Goal: Information Seeking & Learning: Learn about a topic

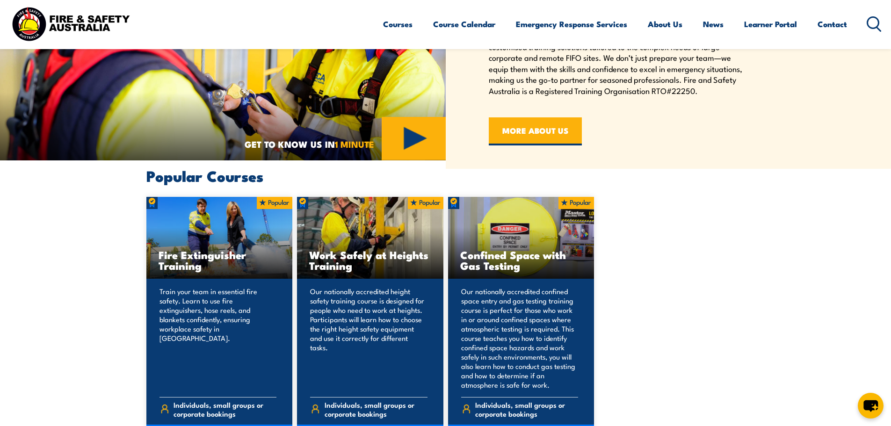
scroll to position [748, 0]
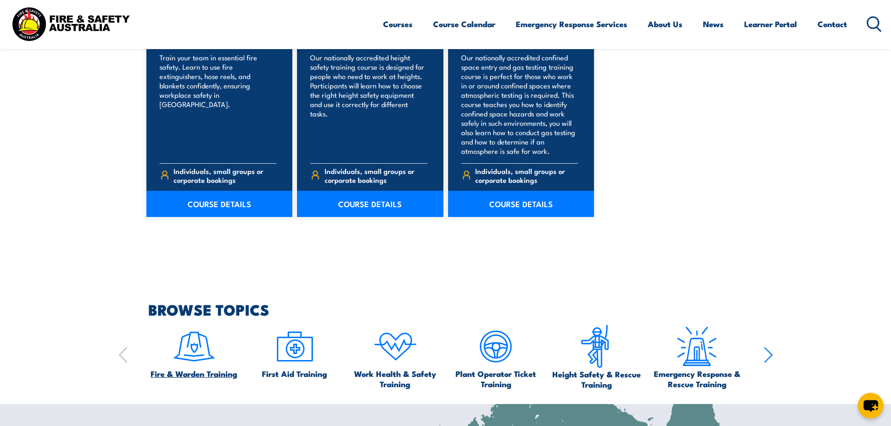
click at [199, 351] on img at bounding box center [194, 347] width 44 height 44
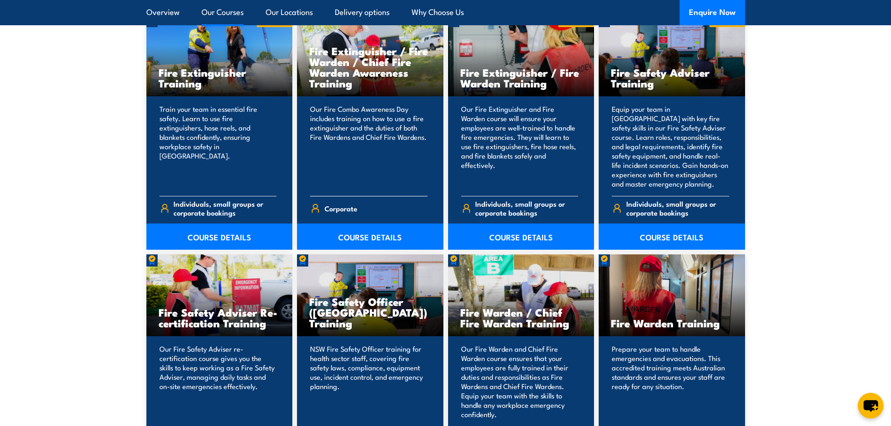
scroll to position [1122, 0]
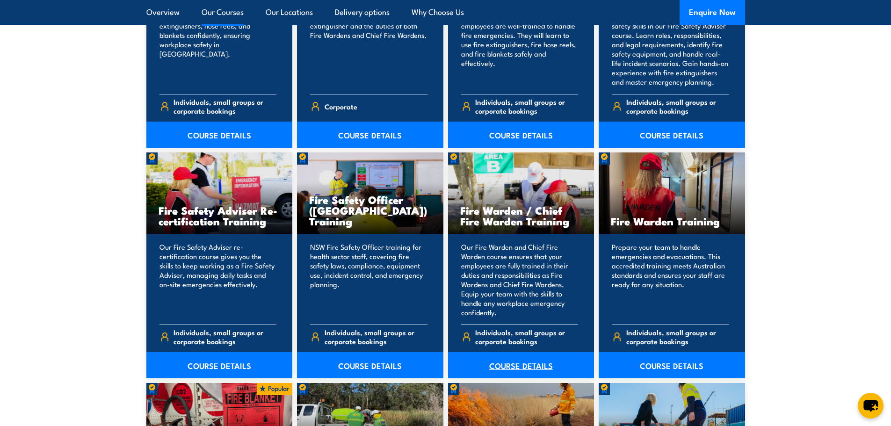
click at [499, 369] on link "COURSE DETAILS" at bounding box center [521, 365] width 146 height 26
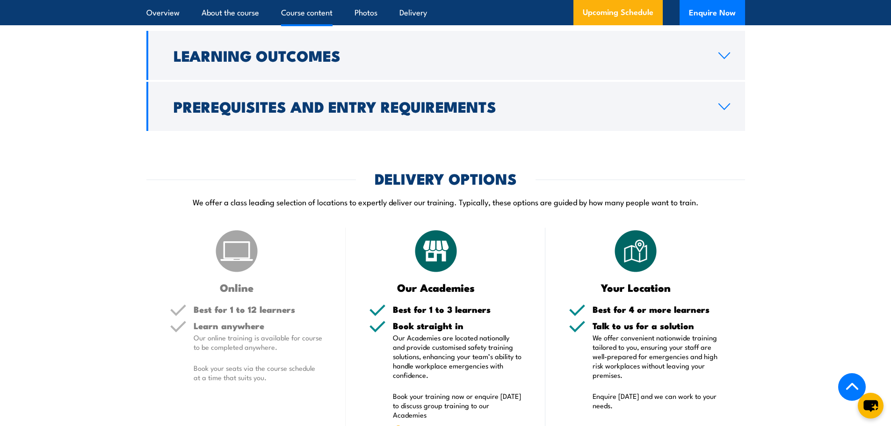
scroll to position [982, 0]
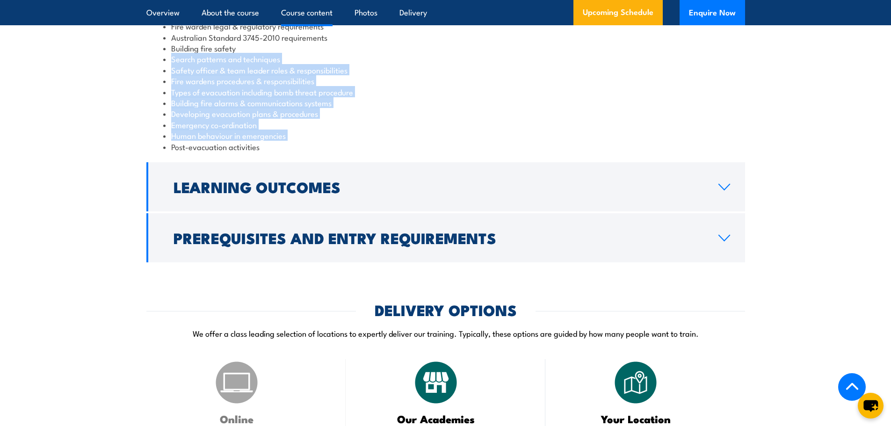
drag, startPoint x: 119, startPoint y: 157, endPoint x: 126, endPoint y: 183, distance: 26.8
click at [126, 182] on section "Course Content Fire warden legal & regulatory requirements Australian Standard …" at bounding box center [445, 112] width 891 height 299
